Goal: Information Seeking & Learning: Check status

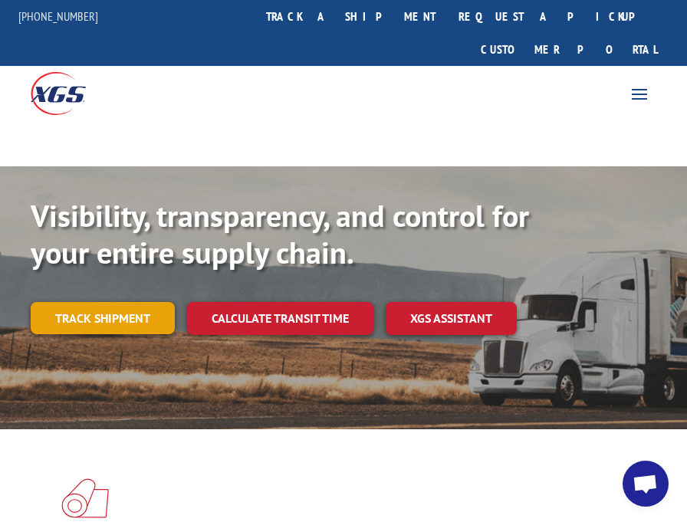
click at [118, 302] on link "Track shipment" at bounding box center [103, 318] width 144 height 32
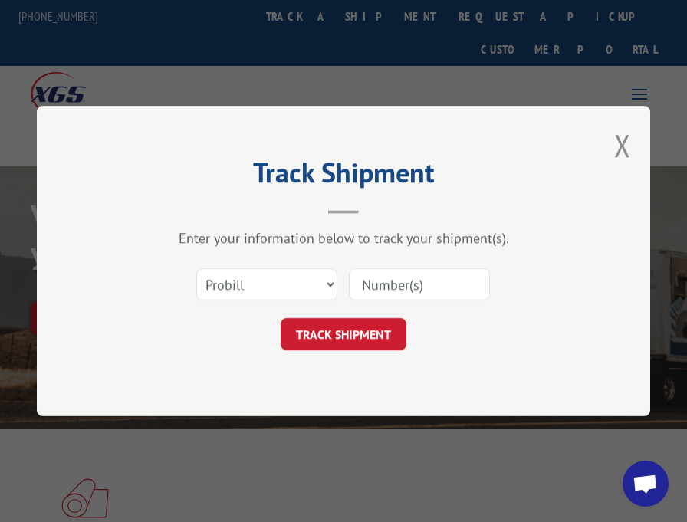
click at [382, 281] on input at bounding box center [419, 284] width 141 height 32
type input "17259171"
click at [343, 331] on button "TRACK SHIPMENT" at bounding box center [344, 334] width 126 height 32
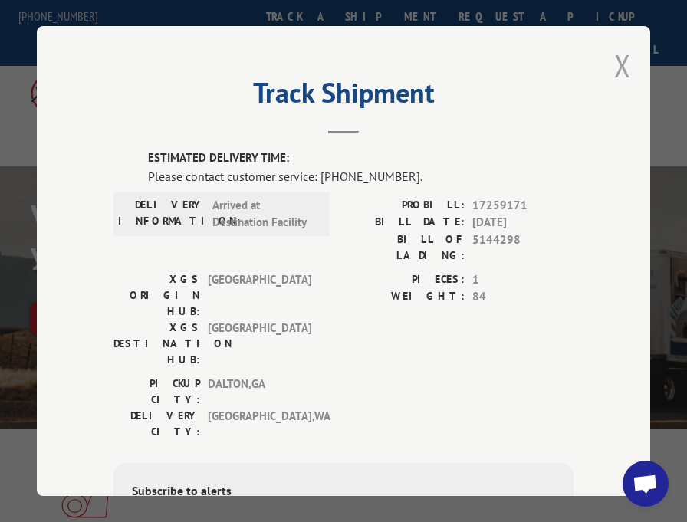
click at [617, 57] on button "Close modal" at bounding box center [622, 65] width 17 height 41
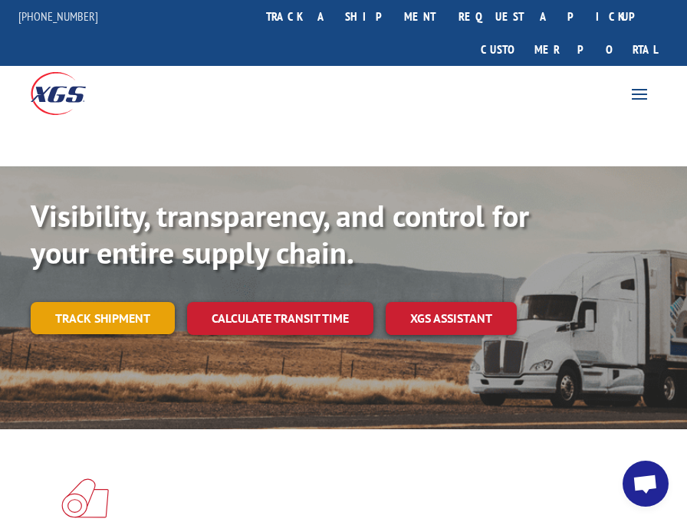
click at [121, 302] on link "Track shipment" at bounding box center [103, 318] width 144 height 32
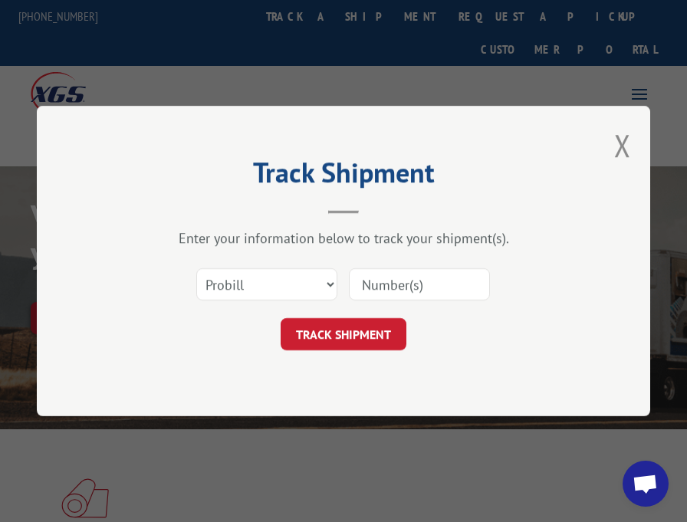
click at [370, 285] on input at bounding box center [419, 284] width 141 height 32
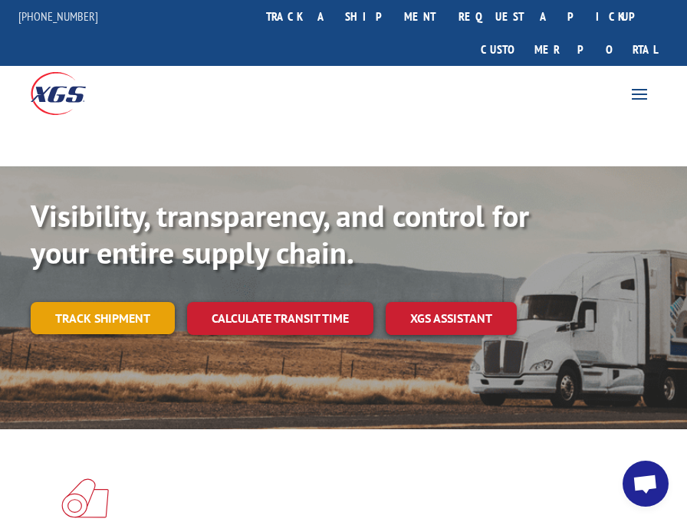
click at [110, 302] on link "Track shipment" at bounding box center [103, 318] width 144 height 32
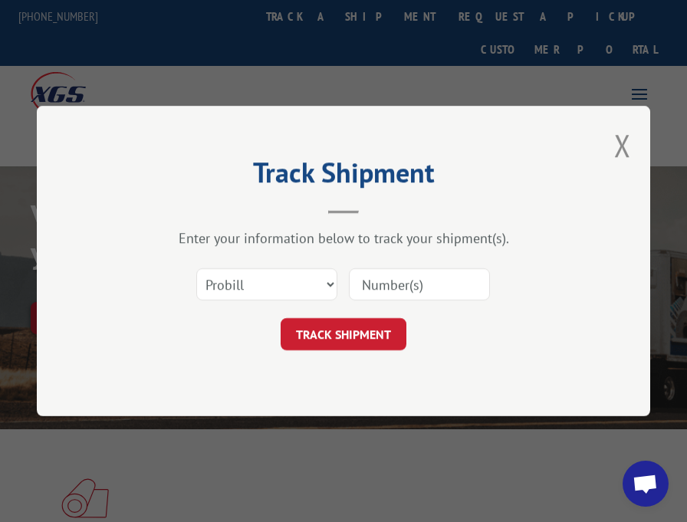
click at [357, 281] on input at bounding box center [419, 284] width 141 height 32
type input "17259171"
click at [350, 338] on button "TRACK SHIPMENT" at bounding box center [344, 334] width 126 height 32
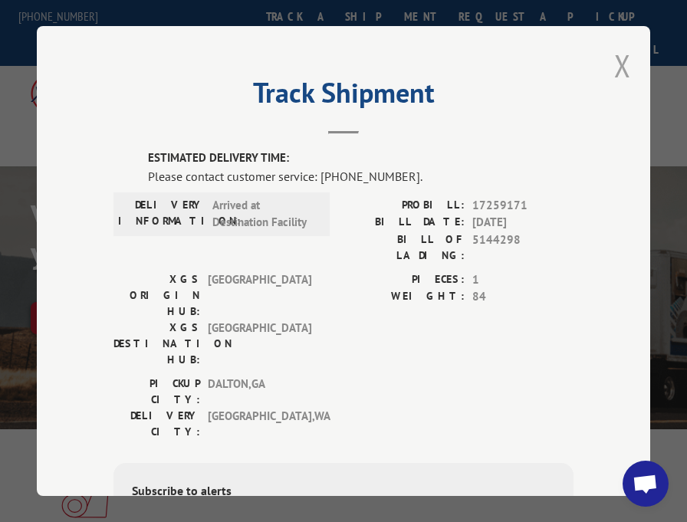
click at [617, 61] on button "Close modal" at bounding box center [622, 65] width 17 height 41
